Goal: Transaction & Acquisition: Purchase product/service

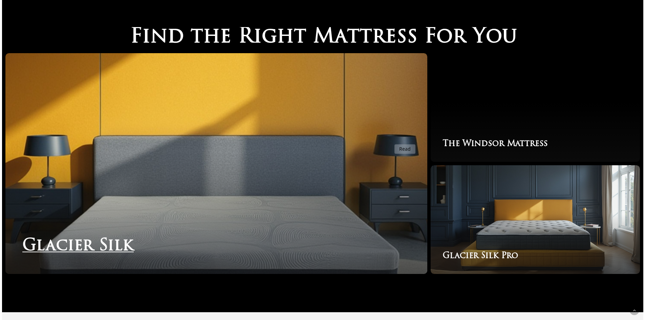
scroll to position [1151, 0]
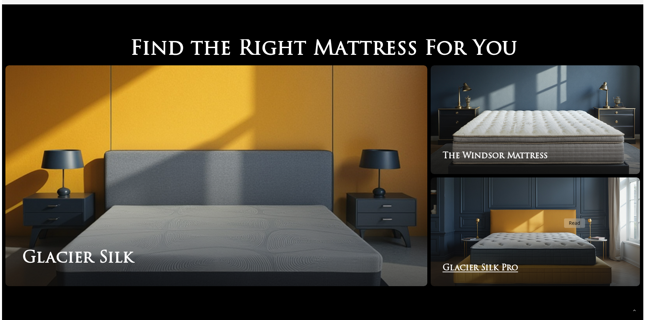
click at [560, 214] on link "Glacier Silk Pro" at bounding box center [535, 231] width 209 height 109
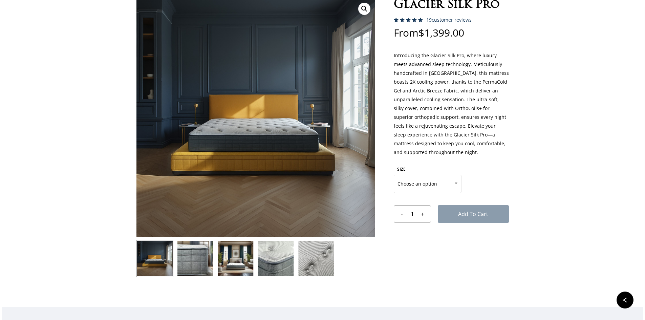
scroll to position [34, 0]
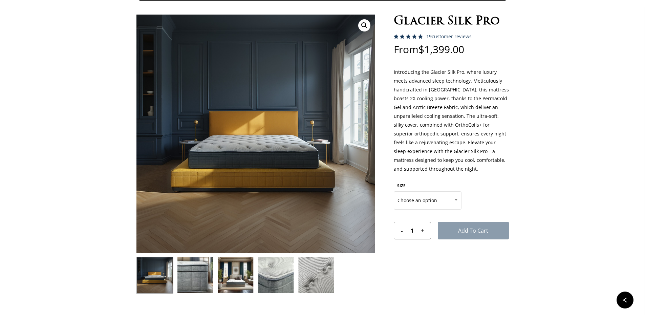
click at [321, 278] on img at bounding box center [316, 275] width 37 height 37
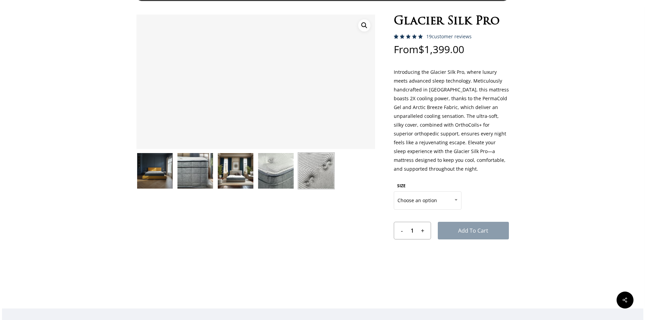
click at [267, 171] on img at bounding box center [275, 170] width 37 height 37
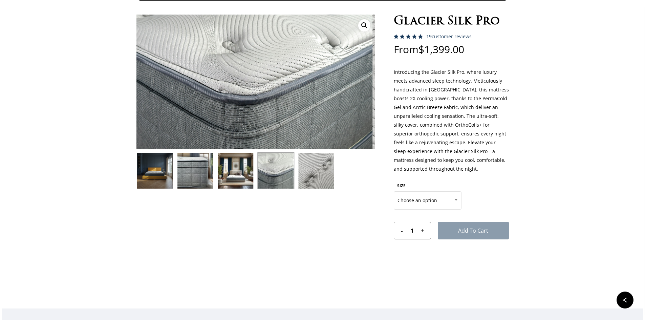
click at [231, 173] on img at bounding box center [235, 170] width 37 height 37
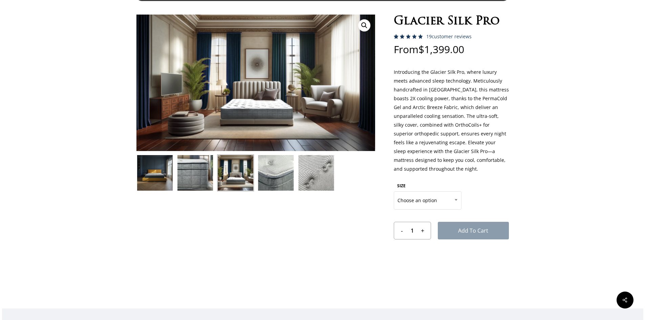
click at [177, 164] on img at bounding box center [195, 172] width 37 height 37
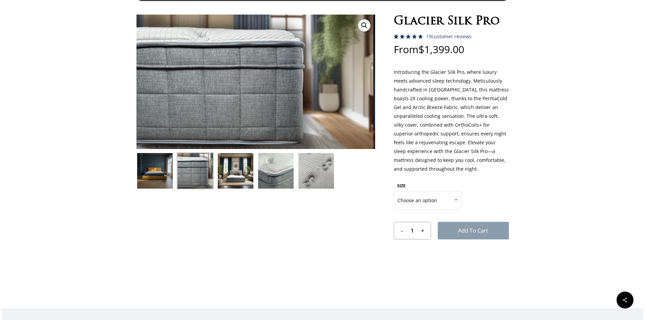
click at [149, 168] on img at bounding box center [154, 170] width 37 height 37
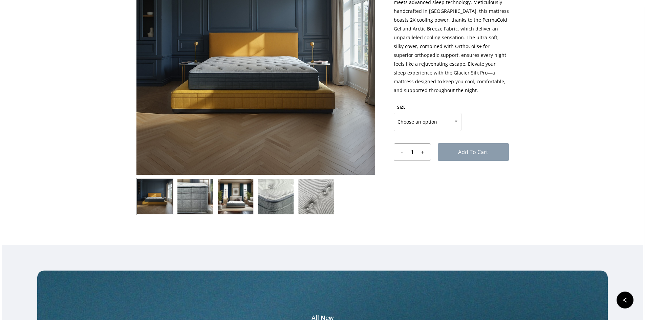
scroll to position [0, 0]
